Goal: Find specific page/section: Find specific page/section

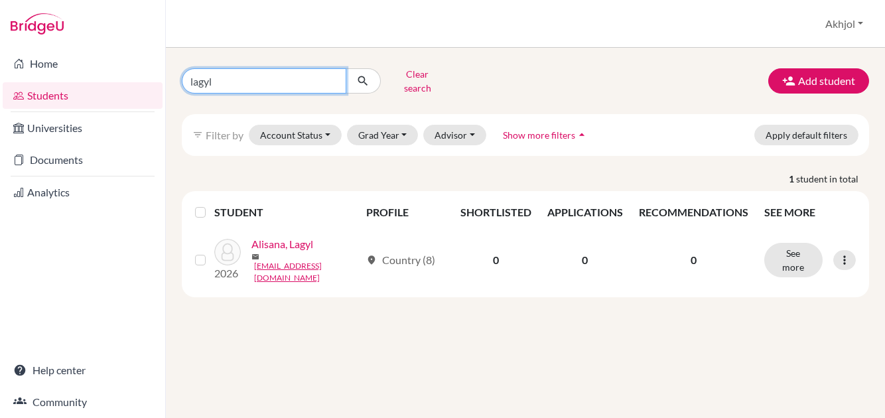
click at [331, 74] on input "lagyl" at bounding box center [264, 80] width 164 height 25
click at [322, 78] on input "Find student by name..." at bounding box center [264, 80] width 164 height 25
click at [532, 52] on div "Clear search Add student filter_list Filter by Account Status Active accounts A…" at bounding box center [525, 233] width 719 height 370
click at [292, 76] on input "lagyl" at bounding box center [264, 80] width 164 height 25
click at [330, 76] on input "lagyl" at bounding box center [264, 80] width 164 height 25
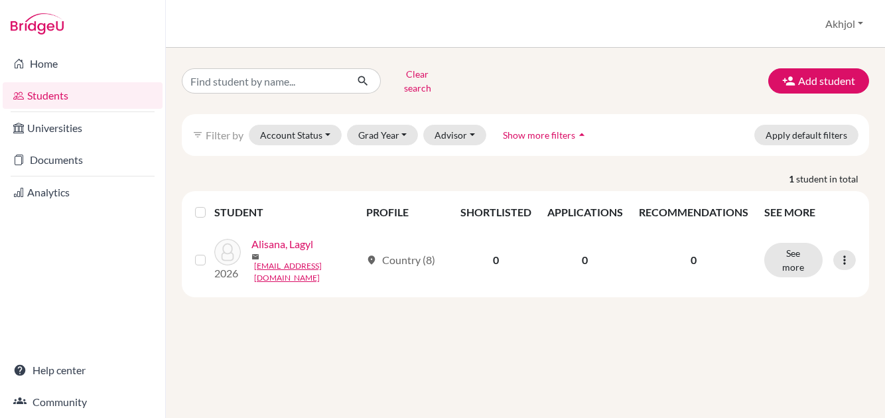
click at [499, 86] on div "Clear search Add student" at bounding box center [525, 81] width 707 height 34
drag, startPoint x: 341, startPoint y: 68, endPoint x: 359, endPoint y: 72, distance: 18.3
click at [342, 68] on input "Find student by name..." at bounding box center [264, 80] width 164 height 25
click at [365, 75] on icon "submit" at bounding box center [362, 80] width 13 height 13
click at [407, 125] on button "Grad Year" at bounding box center [383, 135] width 72 height 21
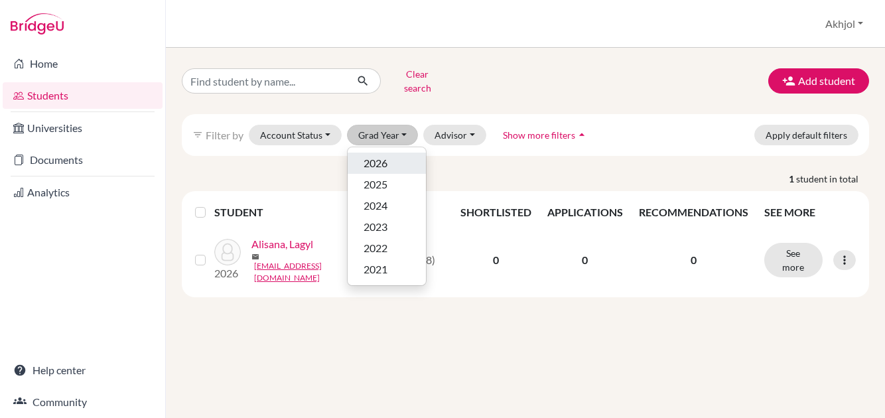
click at [389, 155] on div "2026" at bounding box center [386, 163] width 46 height 16
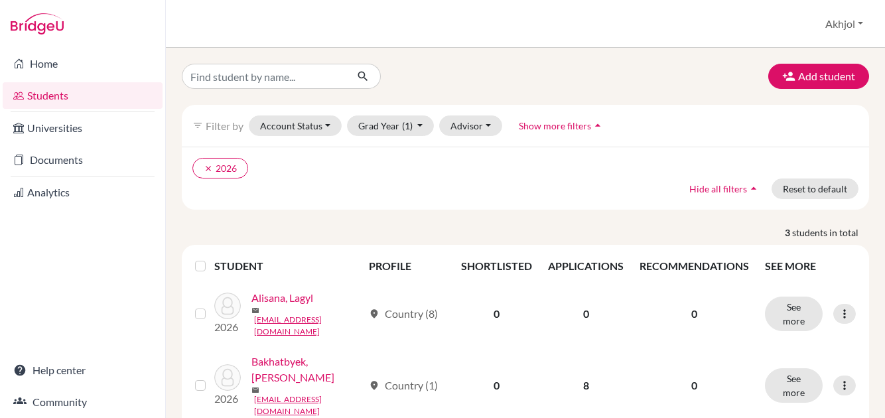
click at [867, 204] on div "filter_list Filter by Account Status Active accounts Archived accounts Register…" at bounding box center [525, 157] width 707 height 105
